Goal: Task Accomplishment & Management: Manage account settings

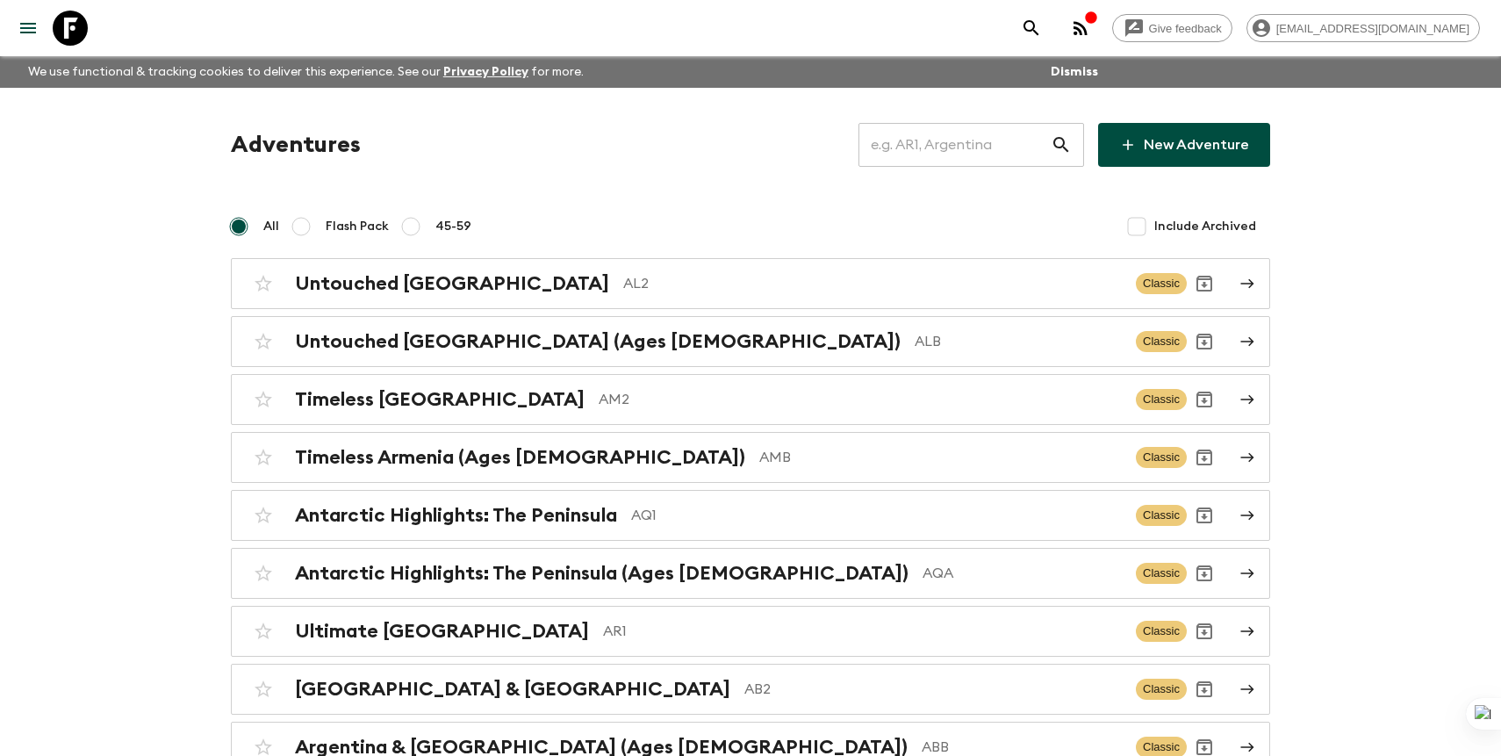
click at [929, 155] on input "text" at bounding box center [954, 144] width 192 height 49
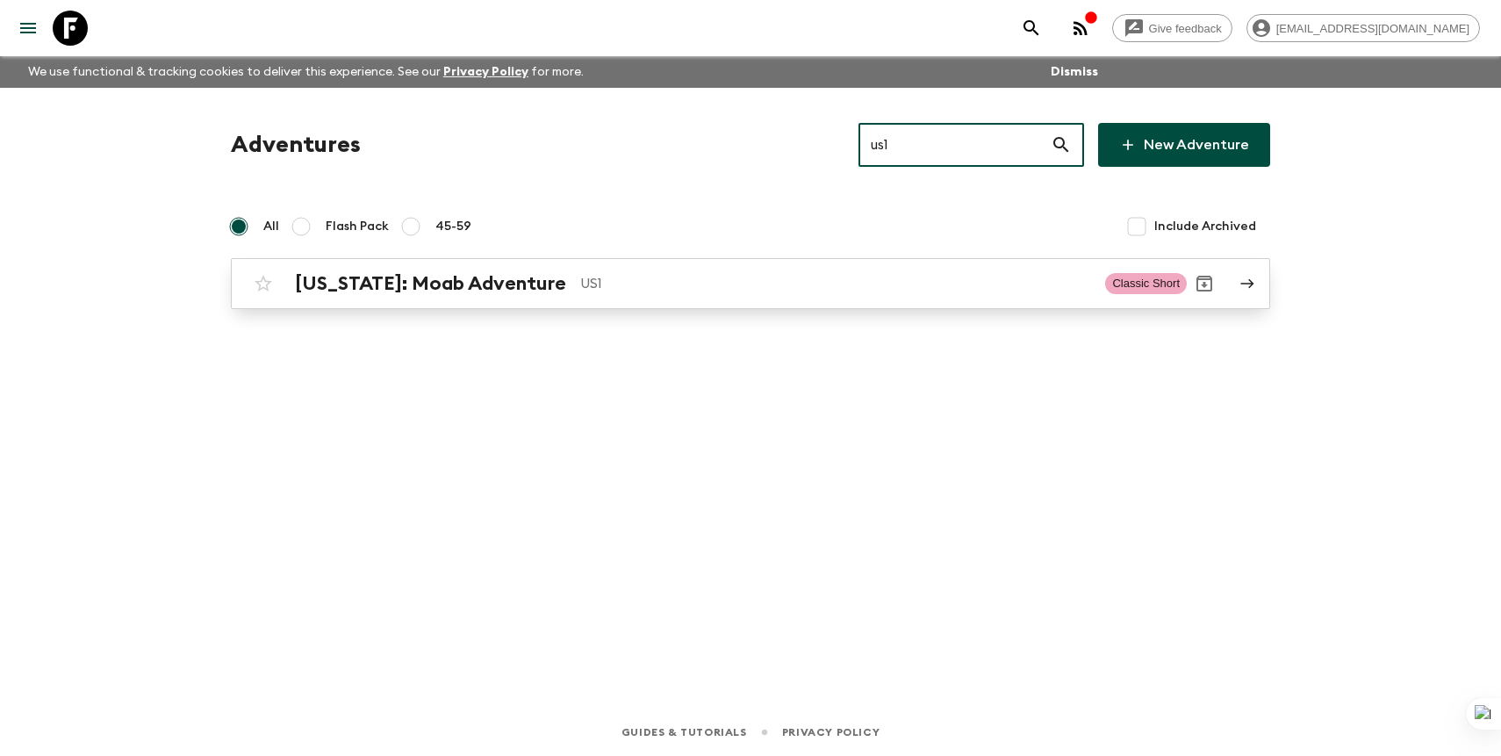
type input "us1"
click at [771, 268] on div "[US_STATE]: Moab Adventure US1 Classic Short" at bounding box center [716, 283] width 941 height 35
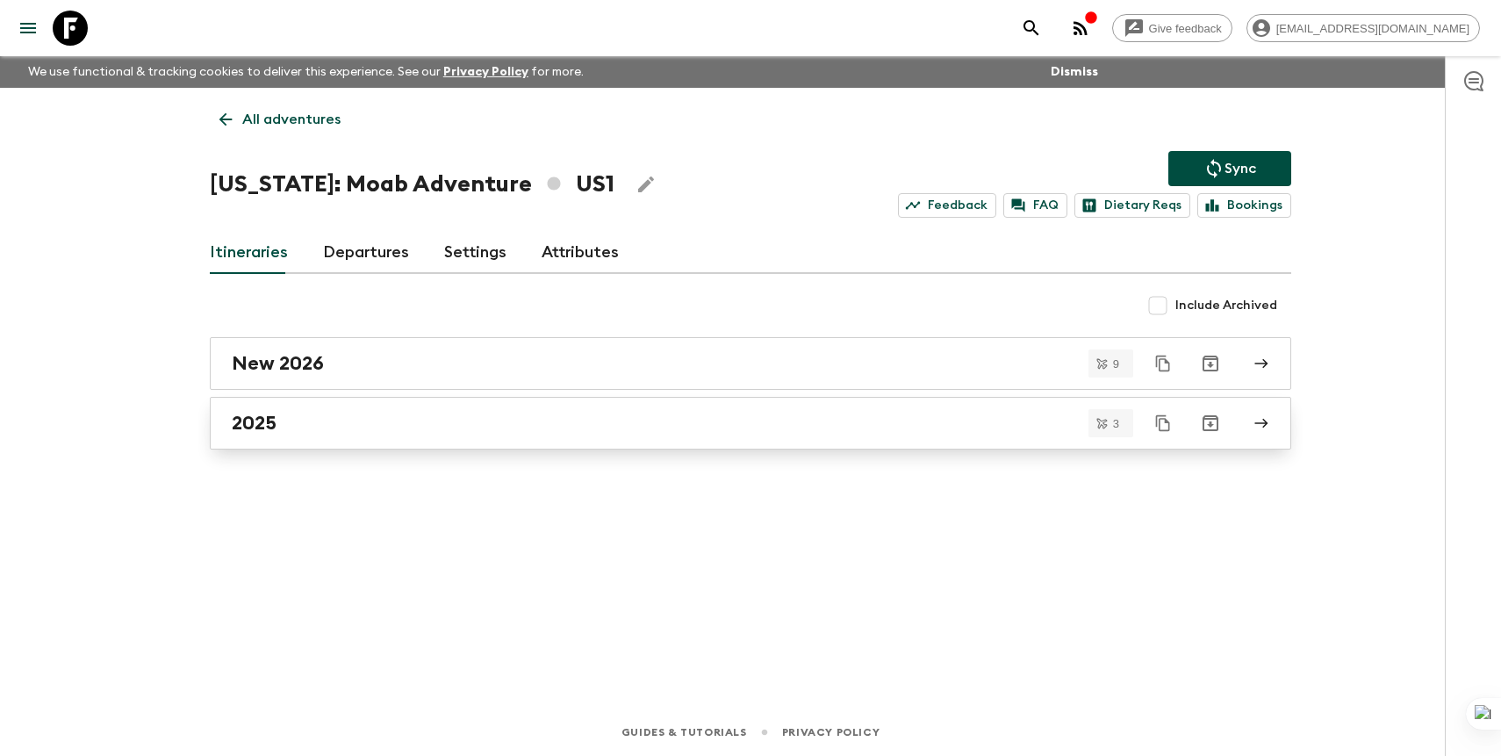
click at [327, 415] on div "2025" at bounding box center [734, 423] width 1004 height 23
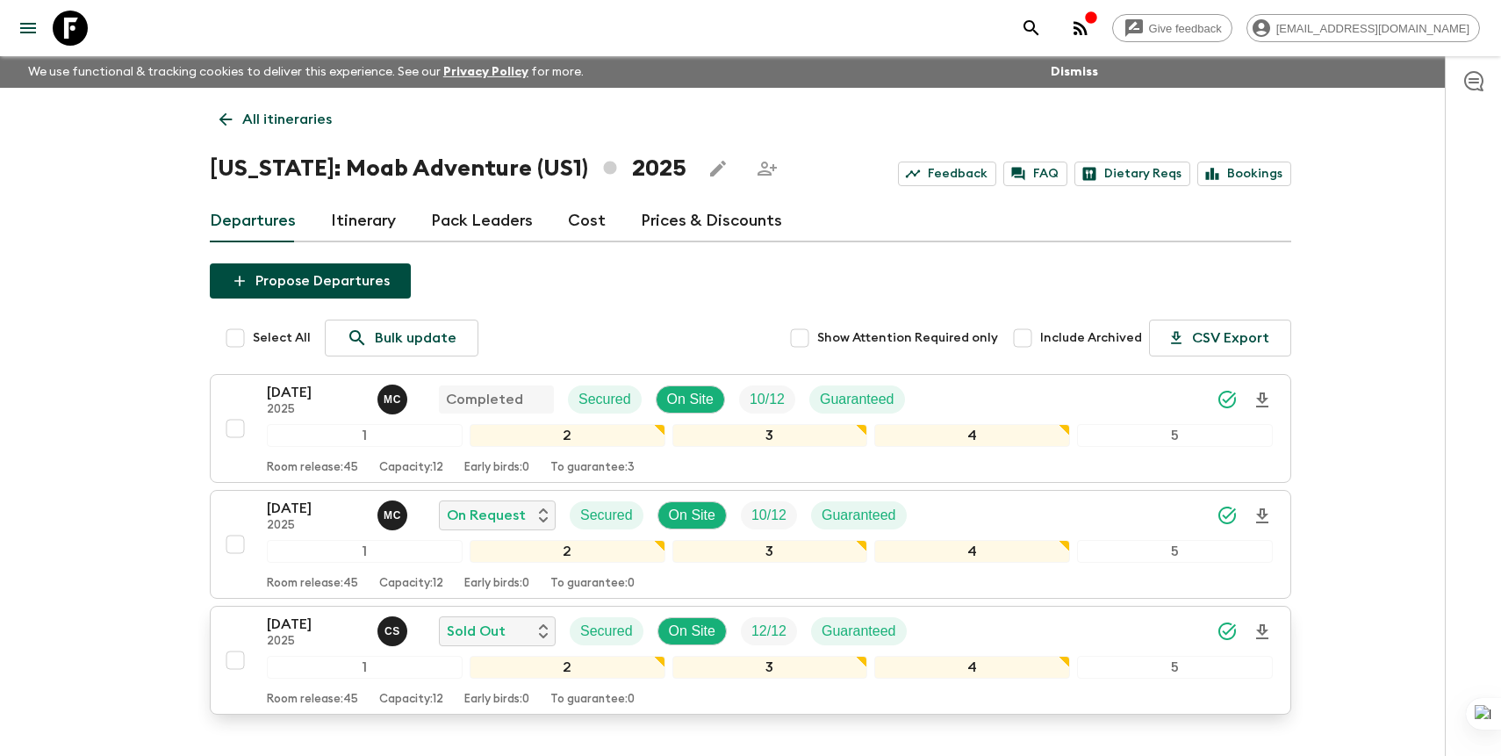
click at [291, 623] on p "[DATE]" at bounding box center [315, 623] width 97 height 21
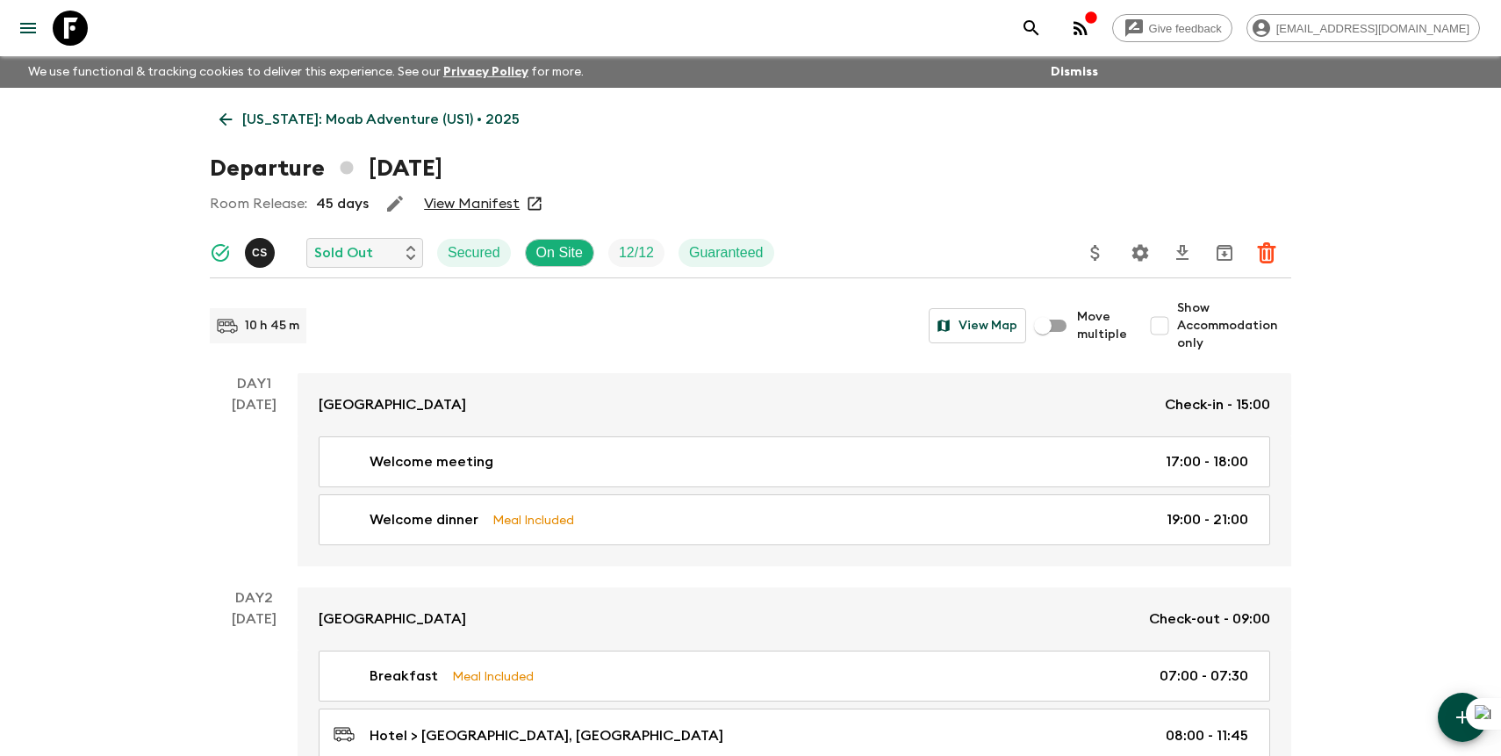
click at [1132, 254] on icon "Settings" at bounding box center [1140, 252] width 21 height 21
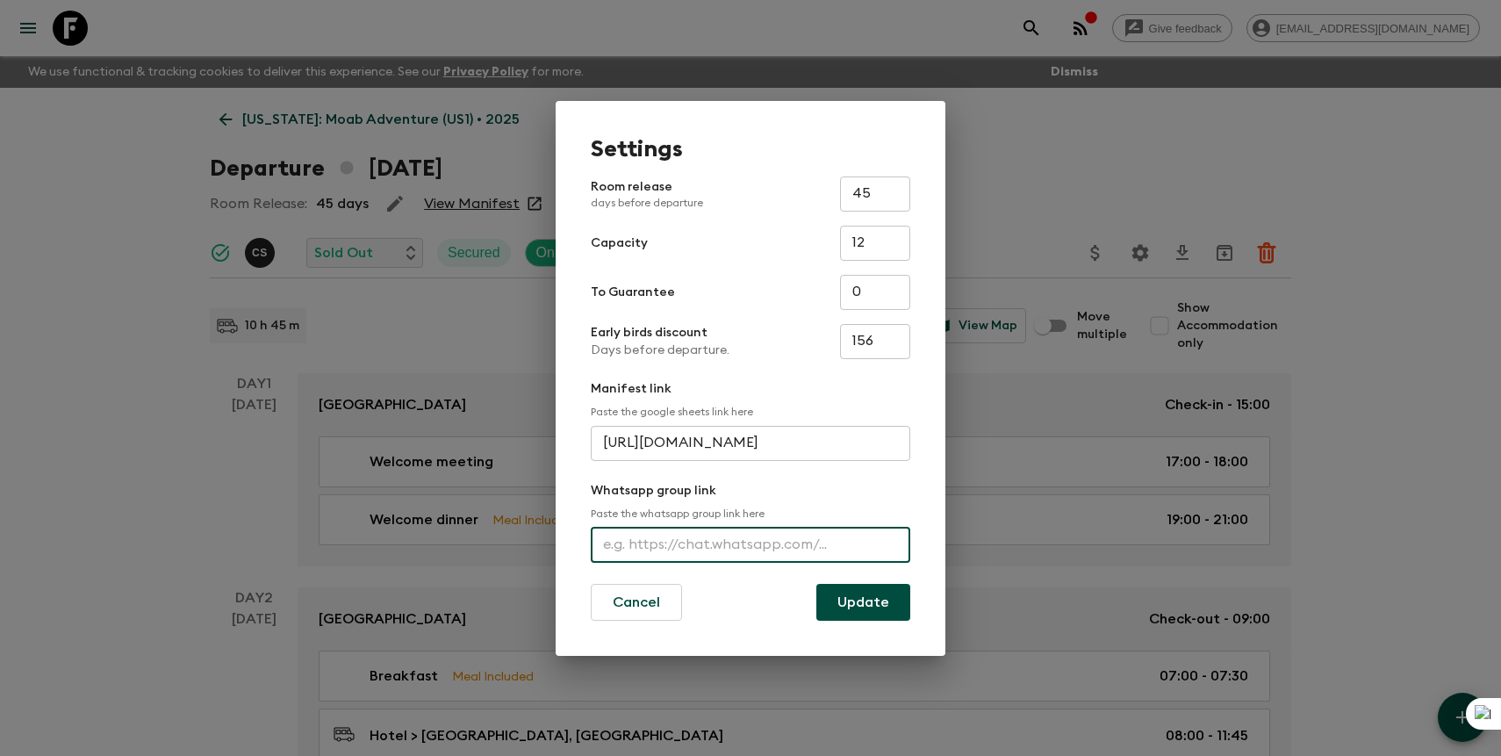
click at [669, 540] on input "text" at bounding box center [750, 544] width 319 height 35
paste input "[URL][DOMAIN_NAME]"
type input "[URL][DOMAIN_NAME]"
click at [851, 595] on button "Update" at bounding box center [863, 602] width 94 height 37
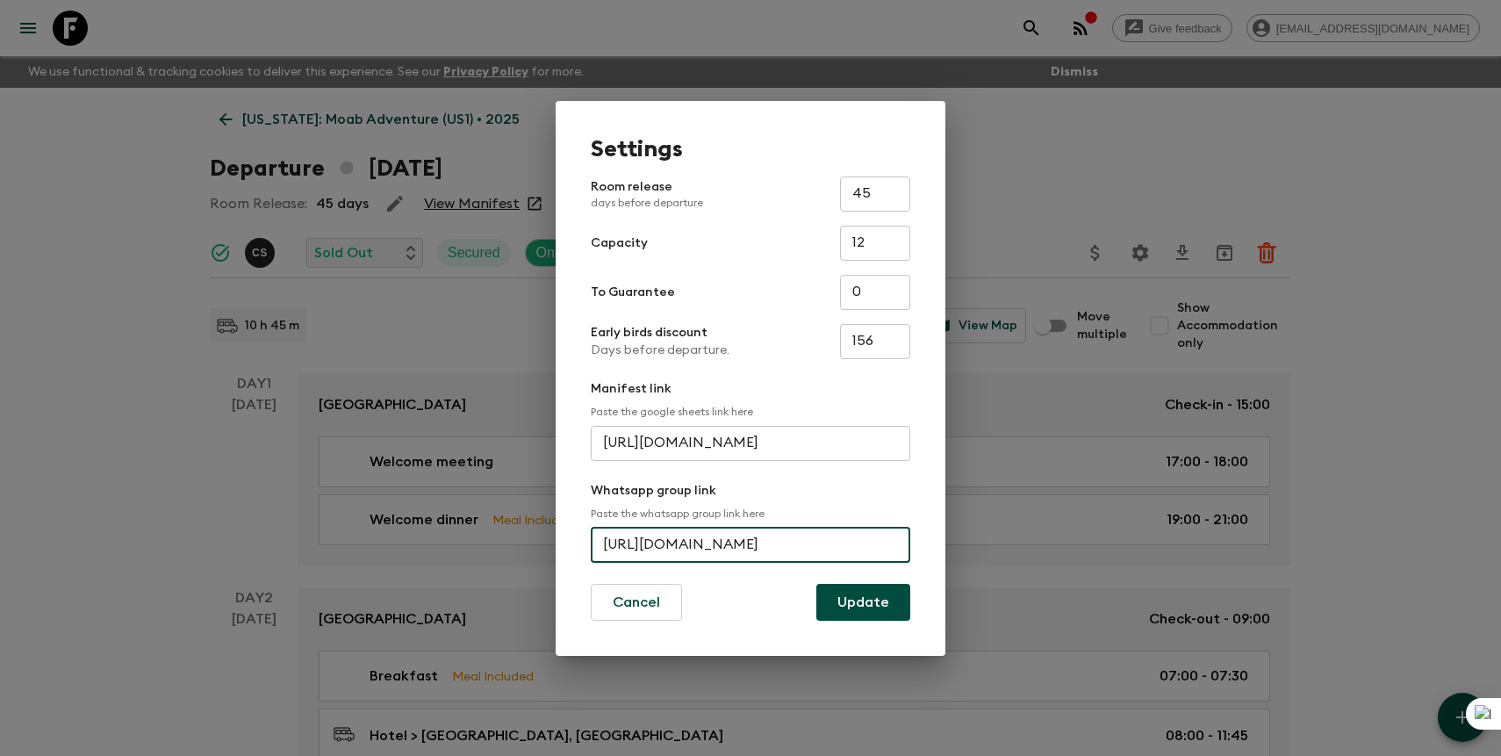
scroll to position [0, 0]
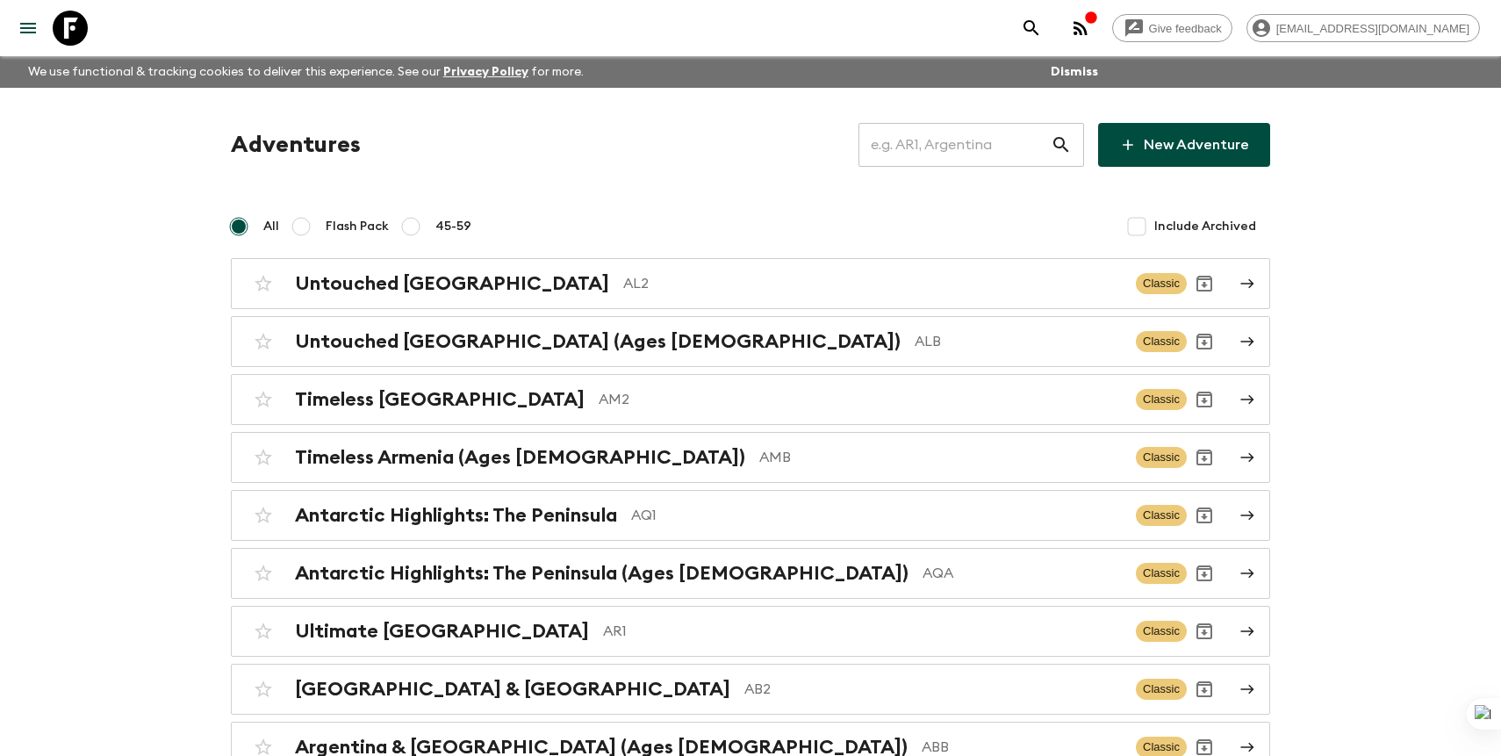
click at [1025, 140] on input "text" at bounding box center [954, 144] width 192 height 49
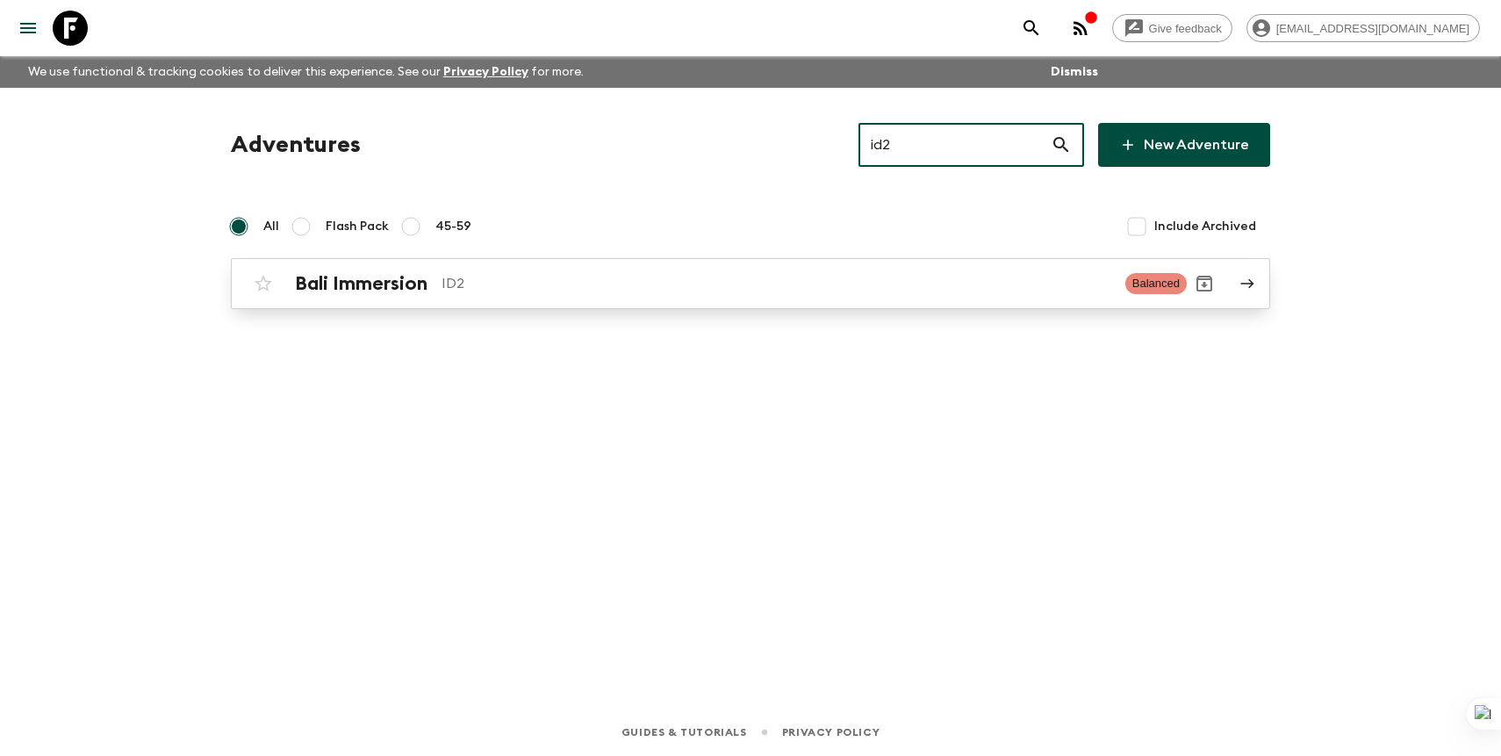
type input "id2"
click at [707, 290] on p "ID2" at bounding box center [776, 283] width 670 height 21
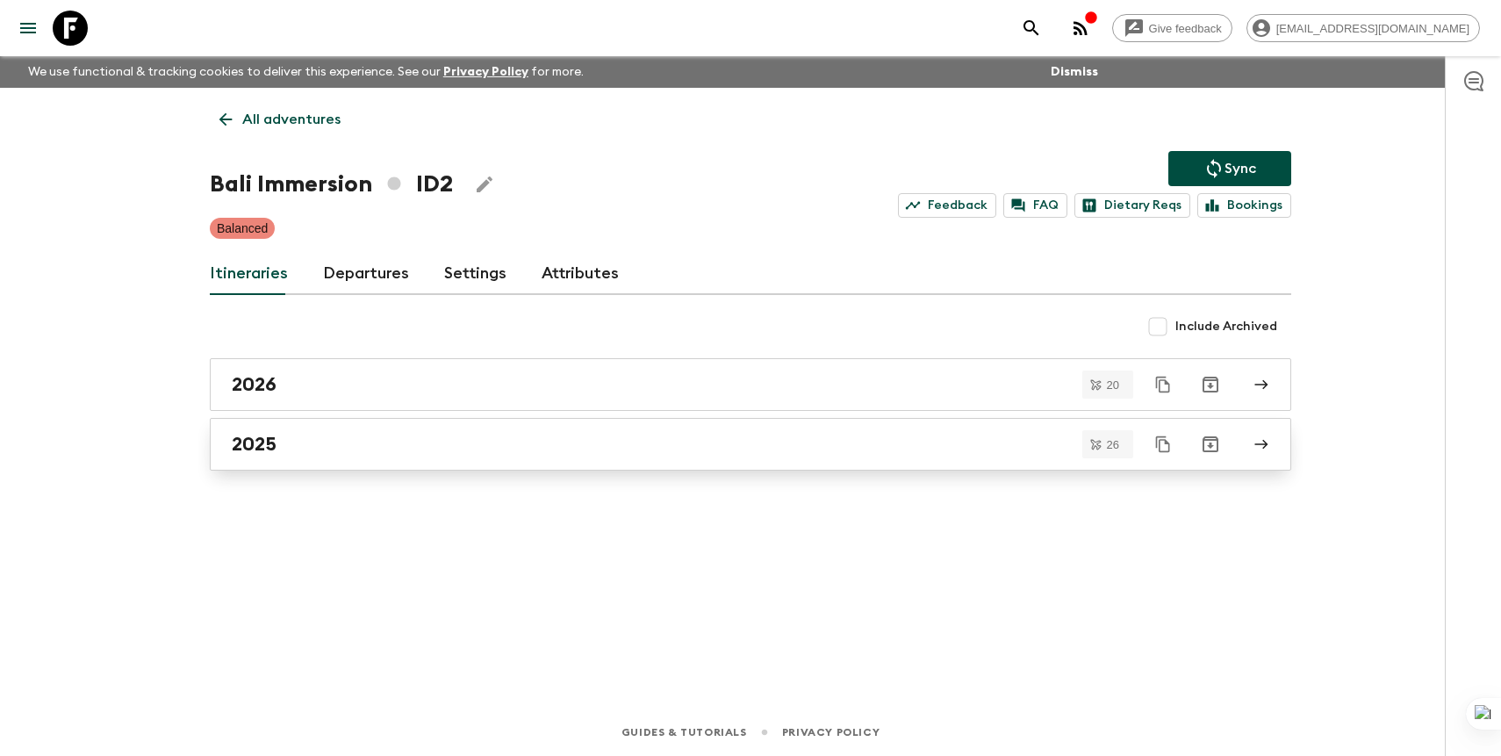
click at [311, 446] on div "2025" at bounding box center [734, 444] width 1004 height 23
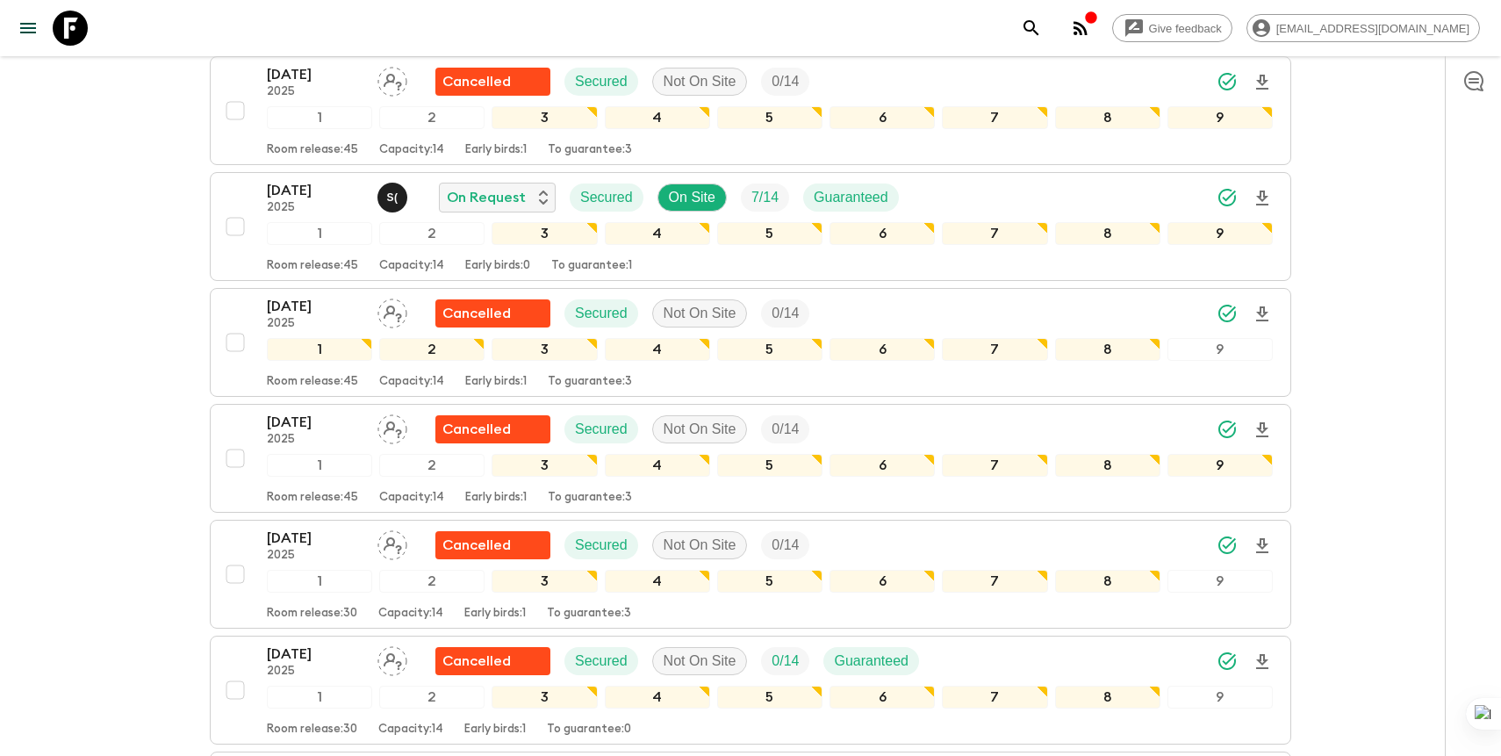
scroll to position [1975, 0]
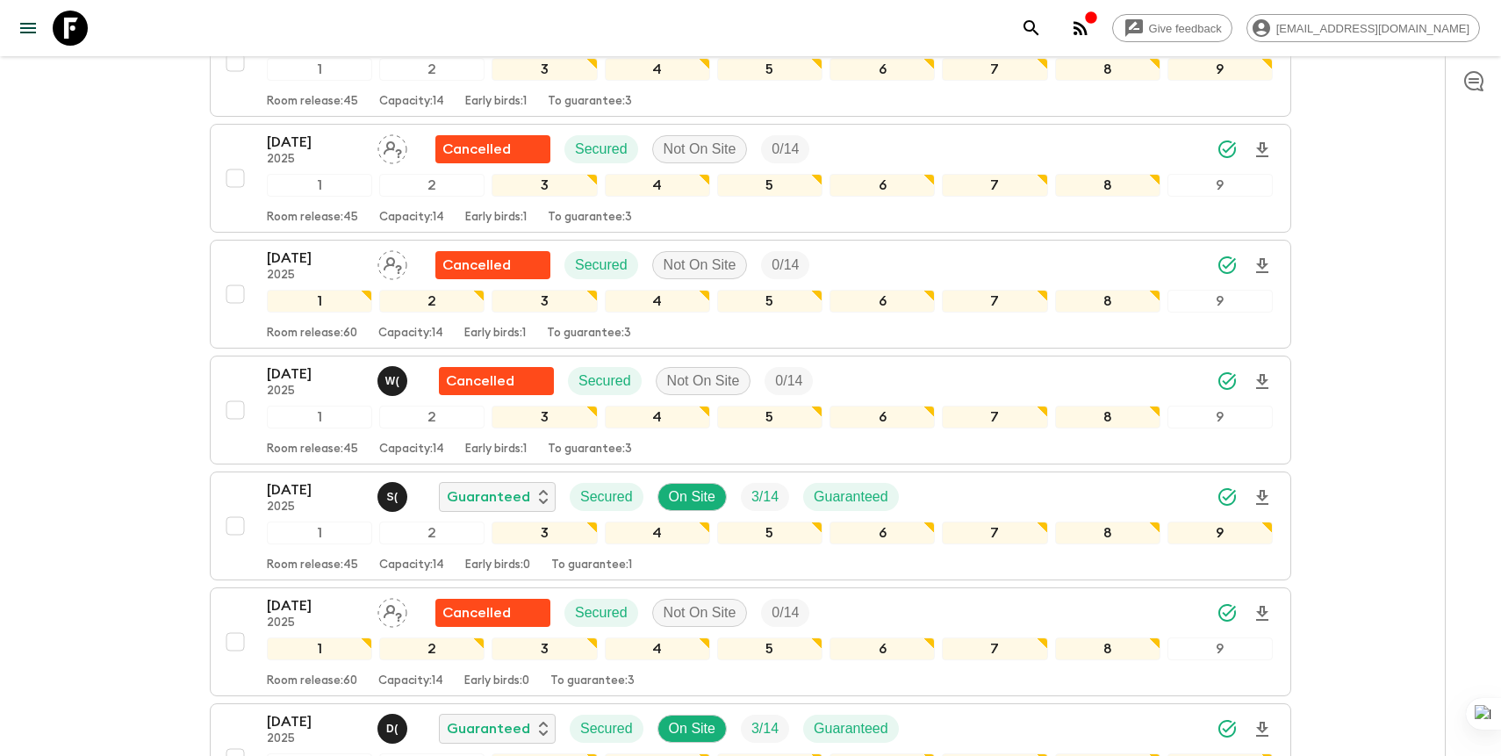
scroll to position [2486, 0]
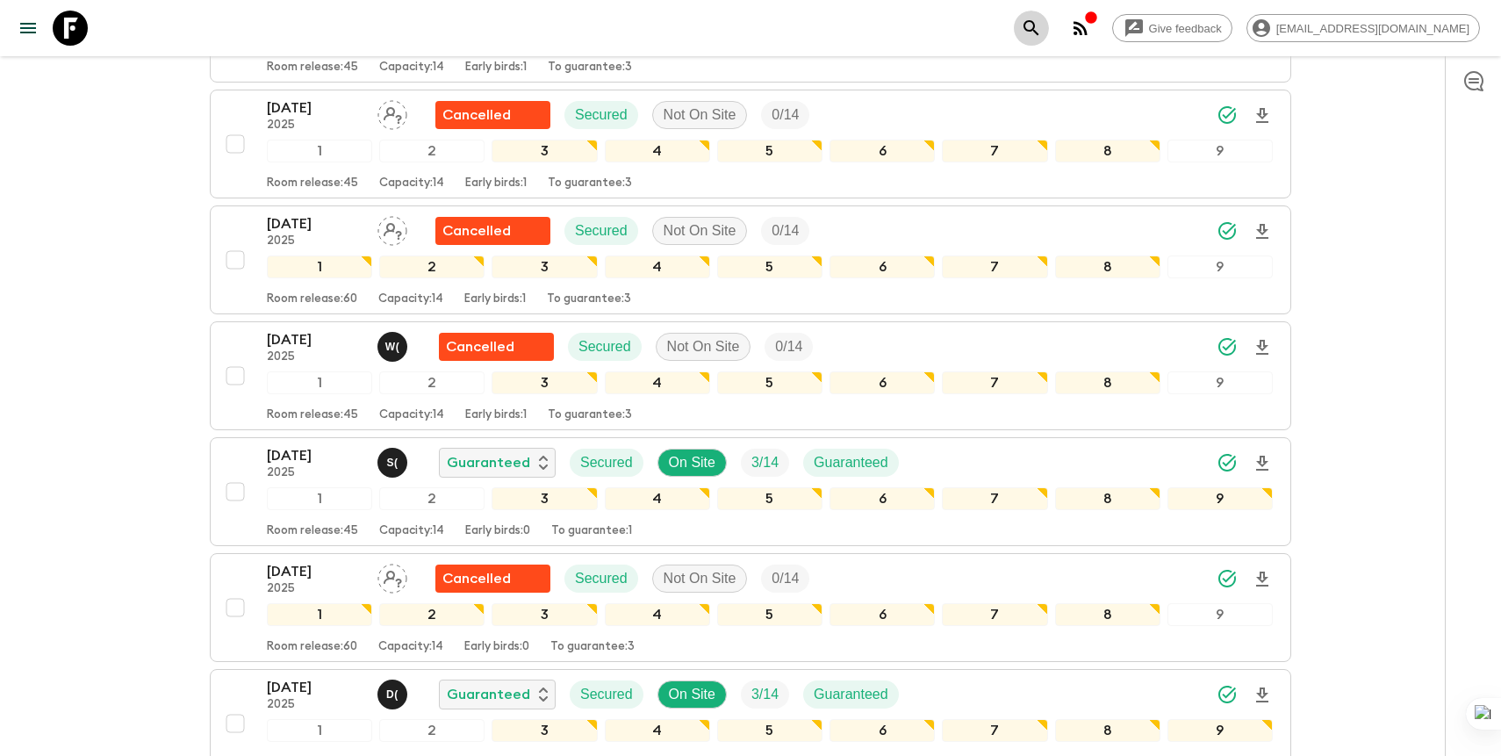
click at [1042, 27] on icon "search adventures" at bounding box center [1031, 28] width 21 height 21
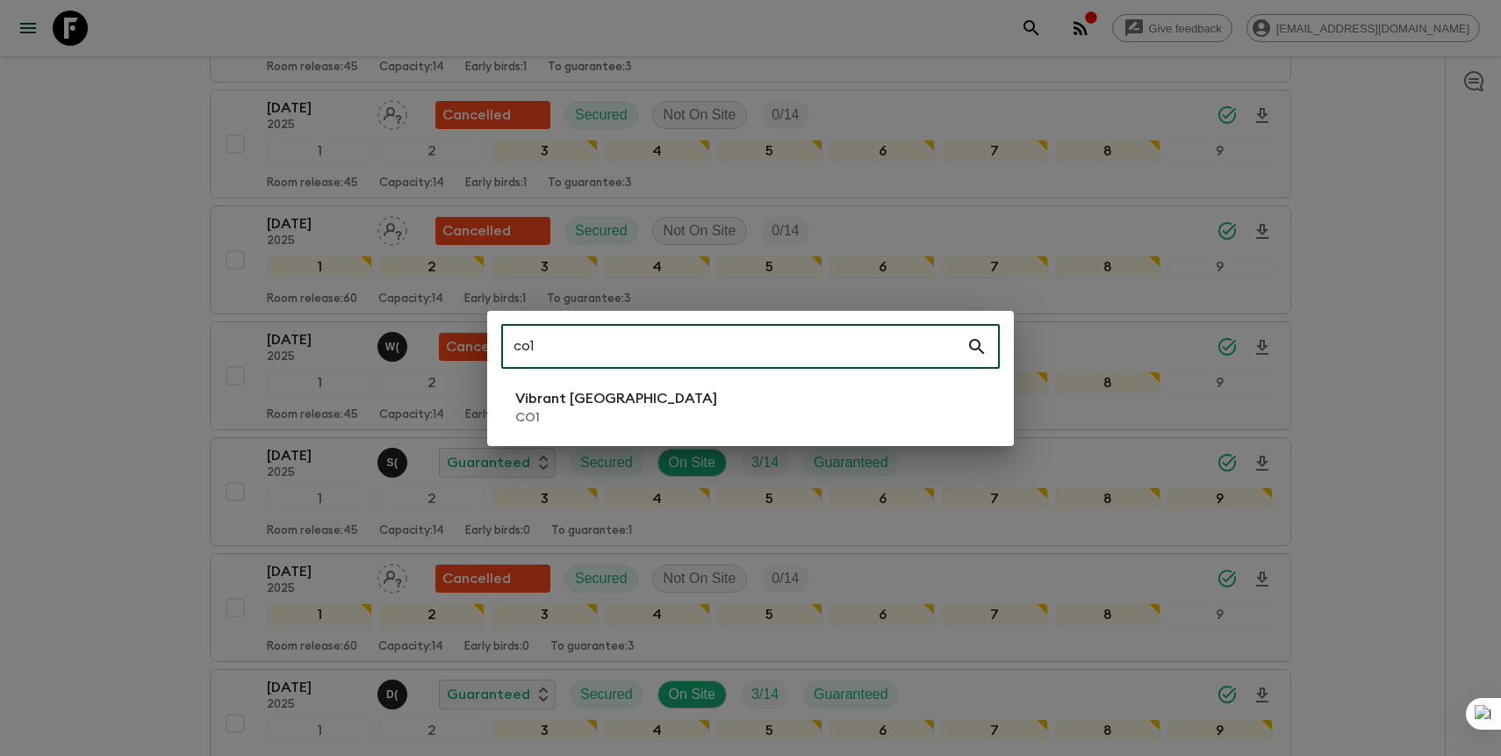
type input "co1"
click at [665, 410] on li "Vibrant Colombia CO1" at bounding box center [750, 407] width 499 height 49
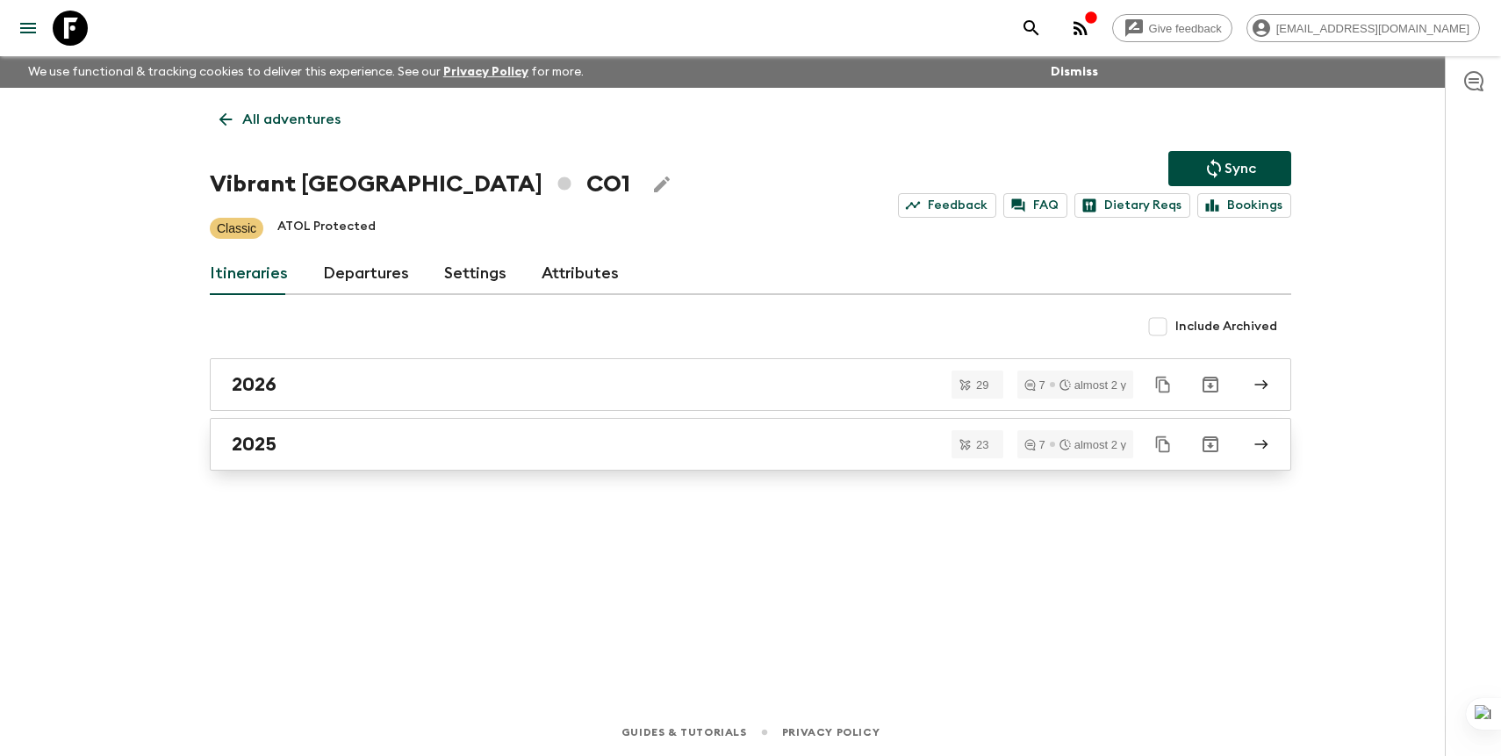
click at [548, 448] on div "2025" at bounding box center [734, 444] width 1004 height 23
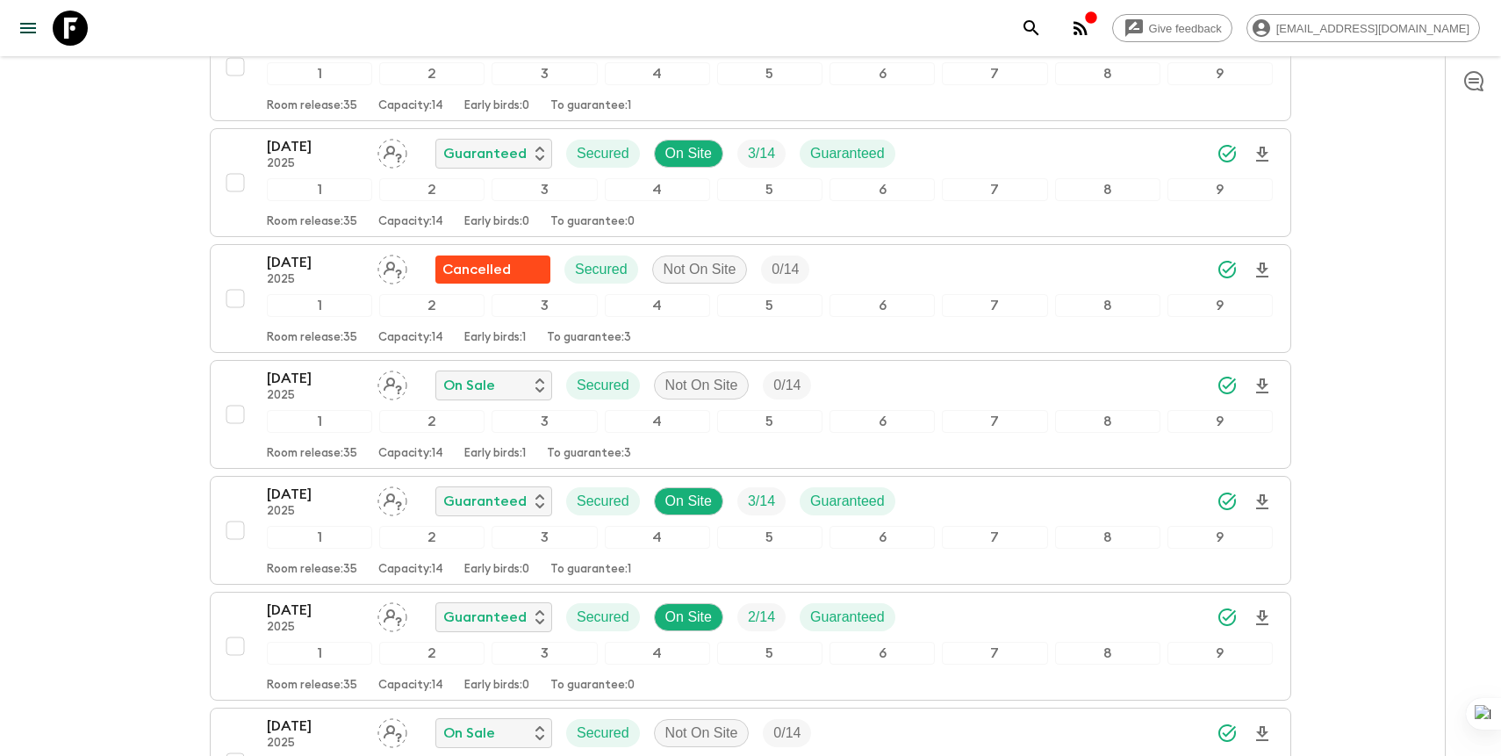
scroll to position [2104, 0]
